Goal: Communication & Community: Participate in discussion

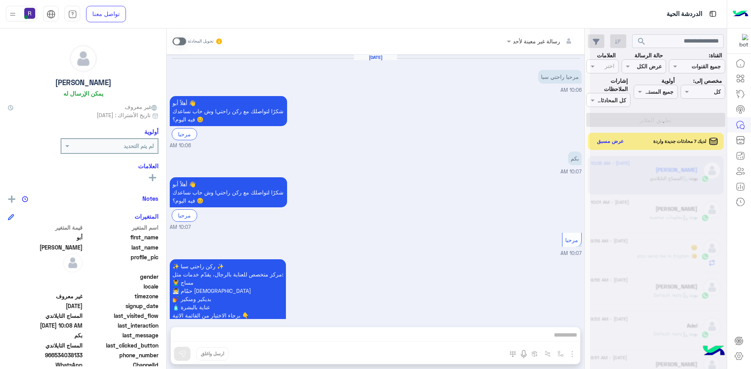
scroll to position [276, 0]
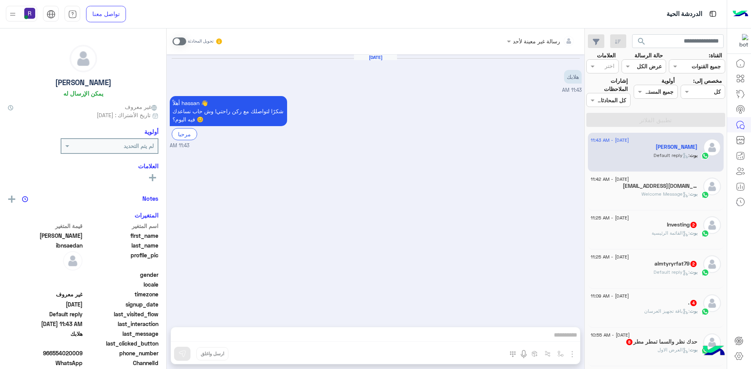
click at [669, 229] on div "Investing 2" at bounding box center [643, 226] width 107 height 8
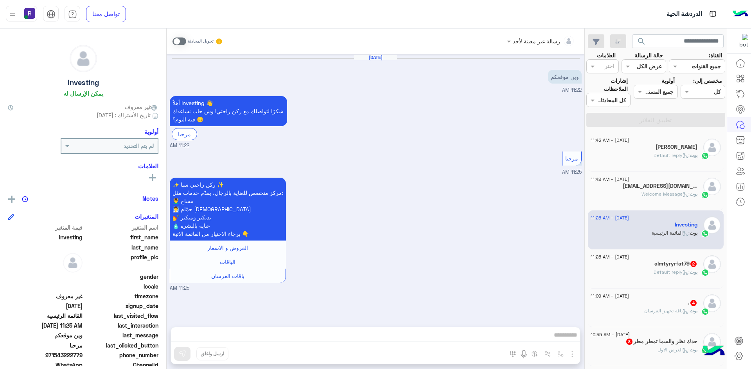
click at [660, 262] on h5 "almtyryrfat79 2" at bounding box center [675, 264] width 43 height 7
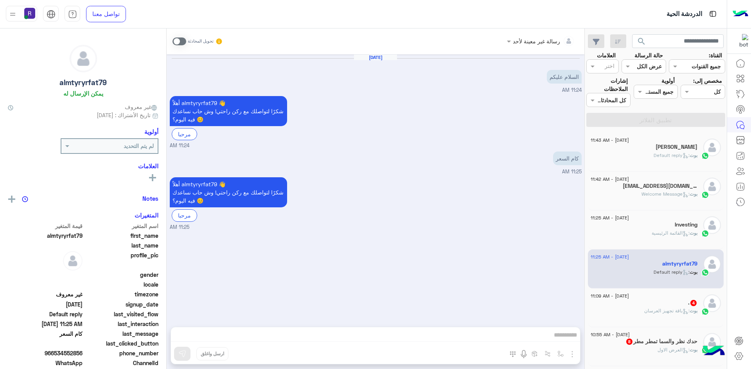
click at [649, 307] on div ". 4" at bounding box center [643, 304] width 107 height 8
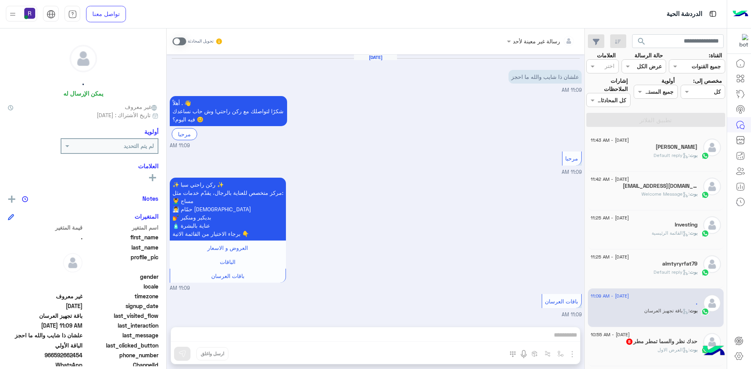
scroll to position [431, 0]
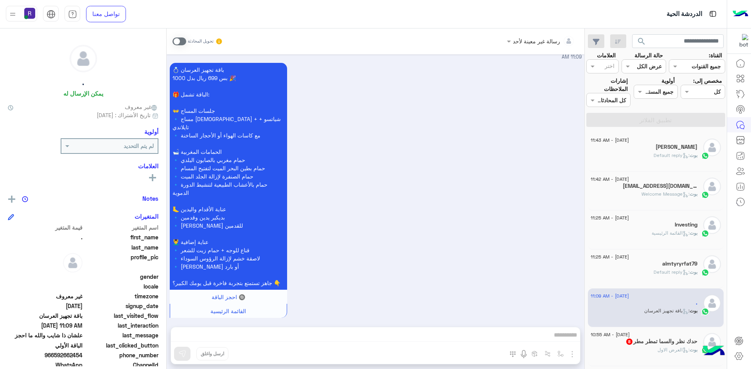
click at [665, 224] on div "Investing" at bounding box center [643, 226] width 107 height 8
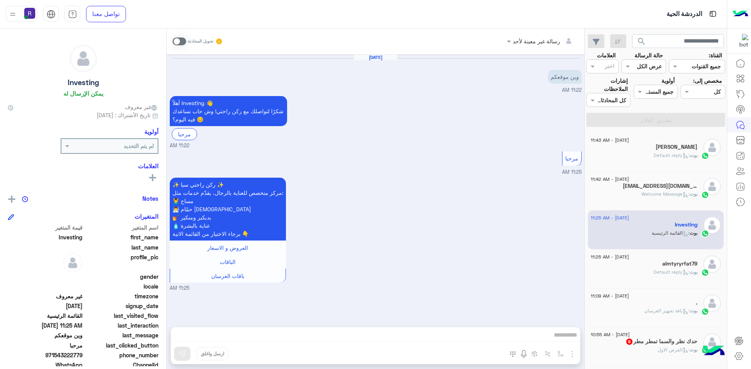
scroll to position [195, 0]
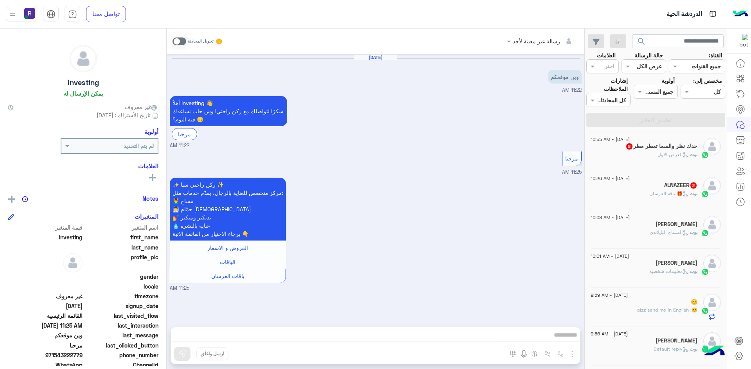
click at [653, 197] on p "بوت : 🎁 باقة العرسان" at bounding box center [673, 193] width 48 height 7
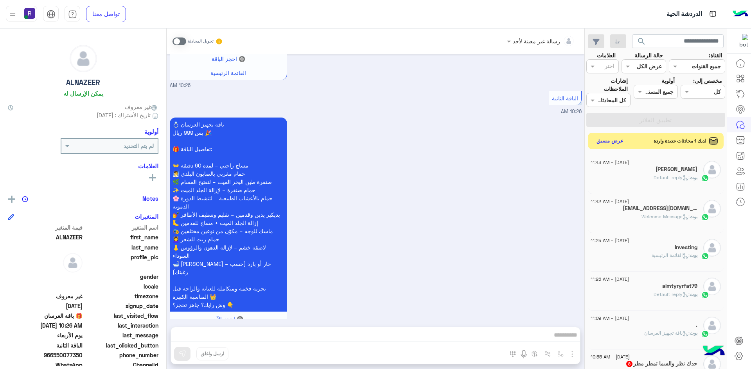
click at [614, 141] on button "عرض مسبق" at bounding box center [609, 141] width 33 height 11
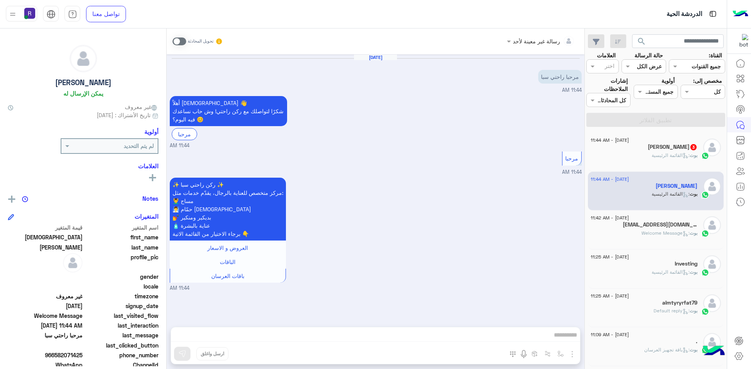
click at [629, 154] on div "بوت : القائمة الرئيسية" at bounding box center [643, 159] width 107 height 14
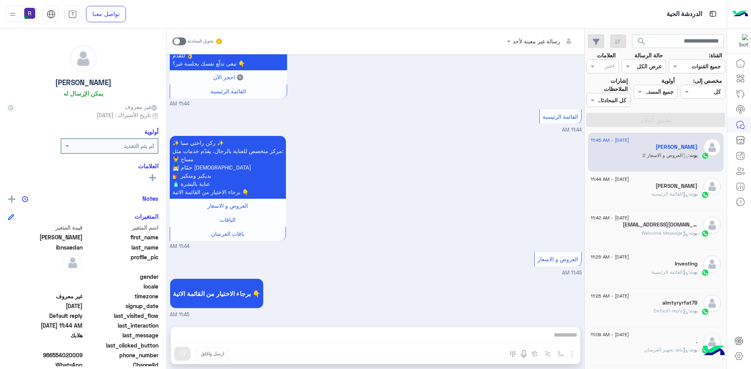
scroll to position [463, 0]
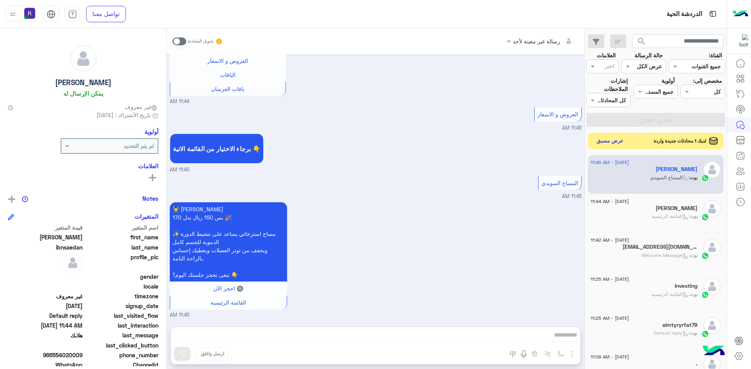
click at [614, 138] on button "عرض مسبق" at bounding box center [609, 141] width 33 height 11
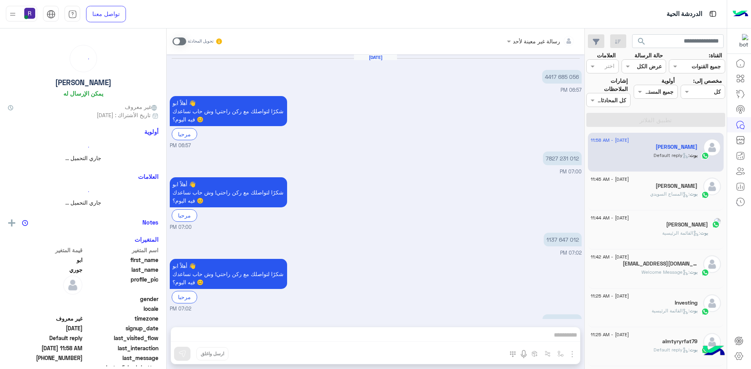
scroll to position [334, 0]
